Goal: Information Seeking & Learning: Learn about a topic

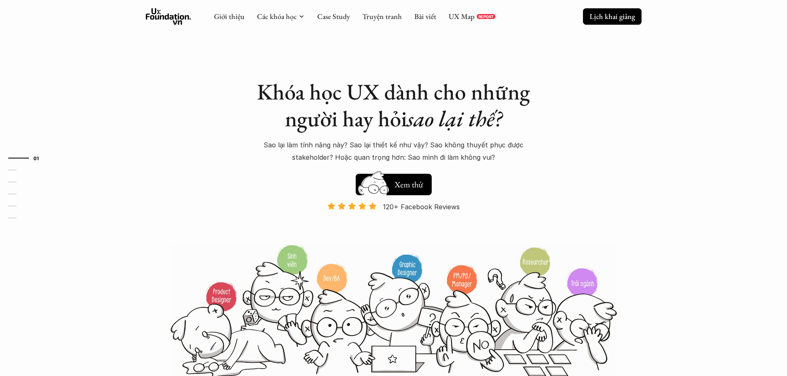
click at [608, 20] on p "Lịch khai giảng" at bounding box center [611, 16] width 45 height 9
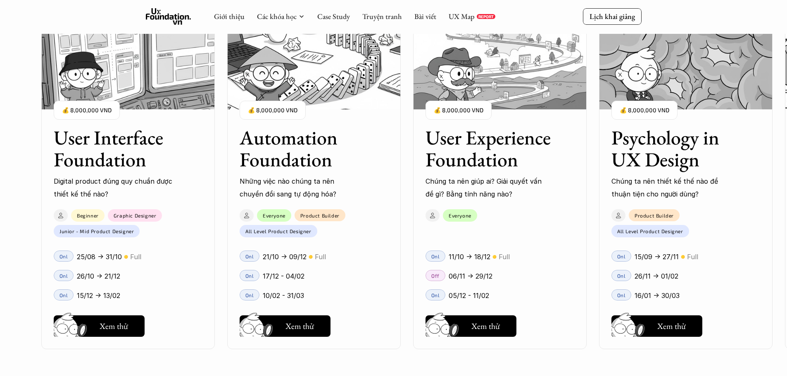
scroll to position [869, 0]
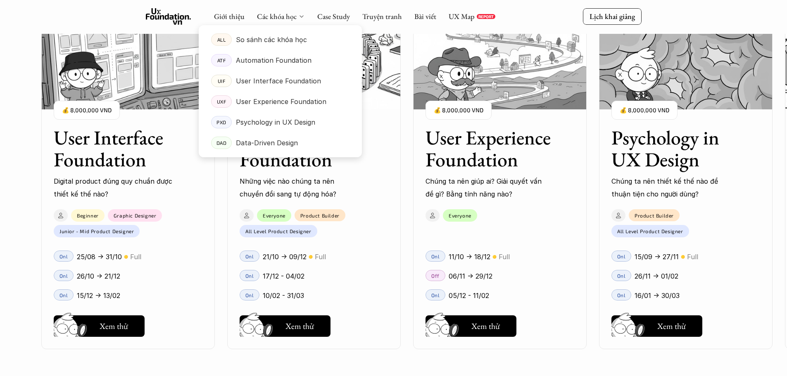
click at [299, 20] on div at bounding box center [280, 84] width 163 height 145
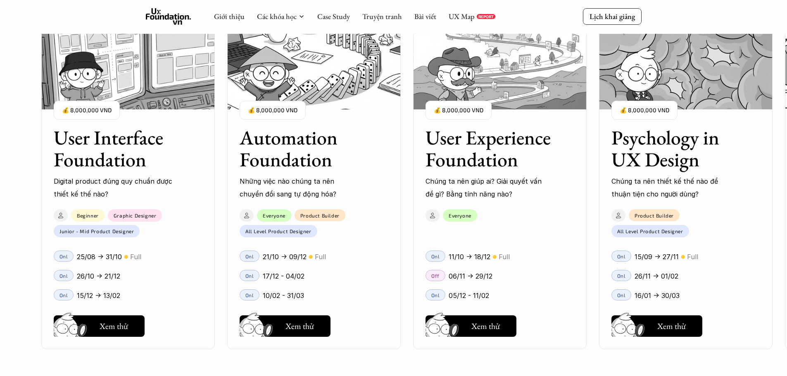
click at [372, 22] on div "Giới thiệu Các khóa học Case Study Truyện tranh Bài viết UX Map REPORT" at bounding box center [354, 16] width 281 height 17
click at [373, 17] on link "Truyện tranh" at bounding box center [382, 16] width 40 height 9
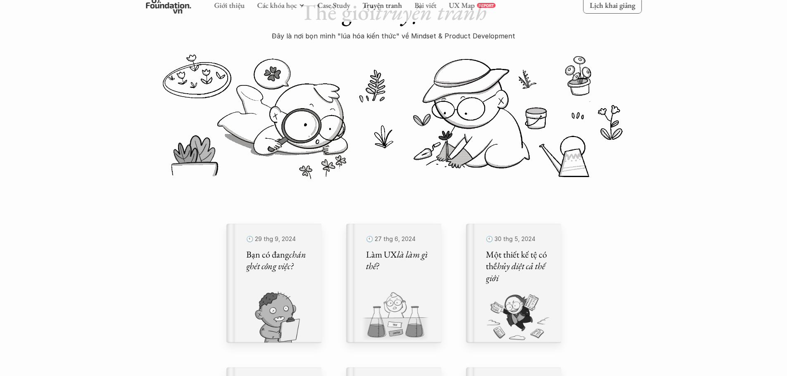
scroll to position [206, 0]
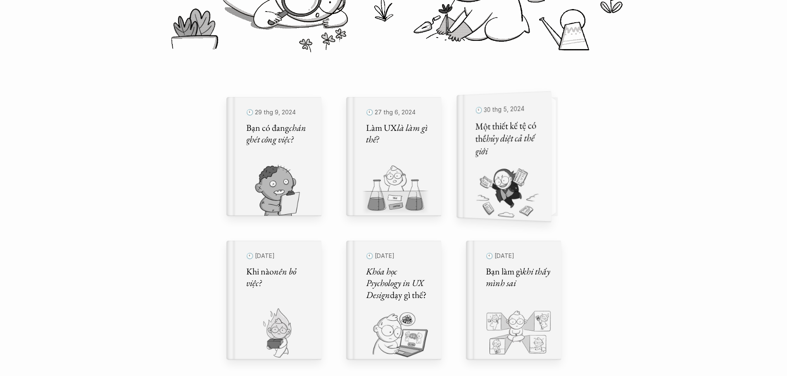
click at [519, 168] on img at bounding box center [498, 193] width 85 height 57
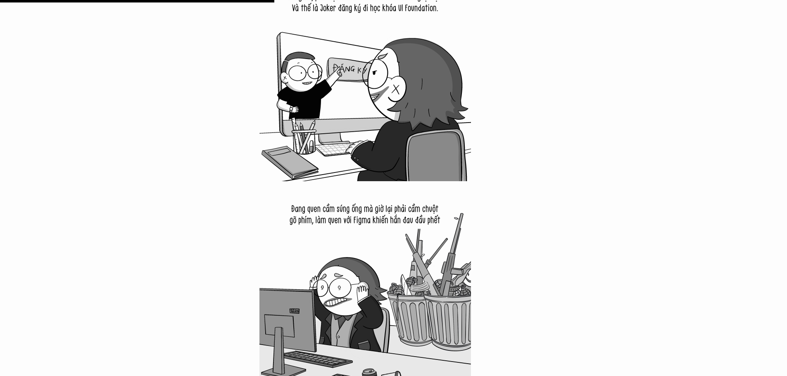
scroll to position [2560, 0]
